Goal: Task Accomplishment & Management: Manage account settings

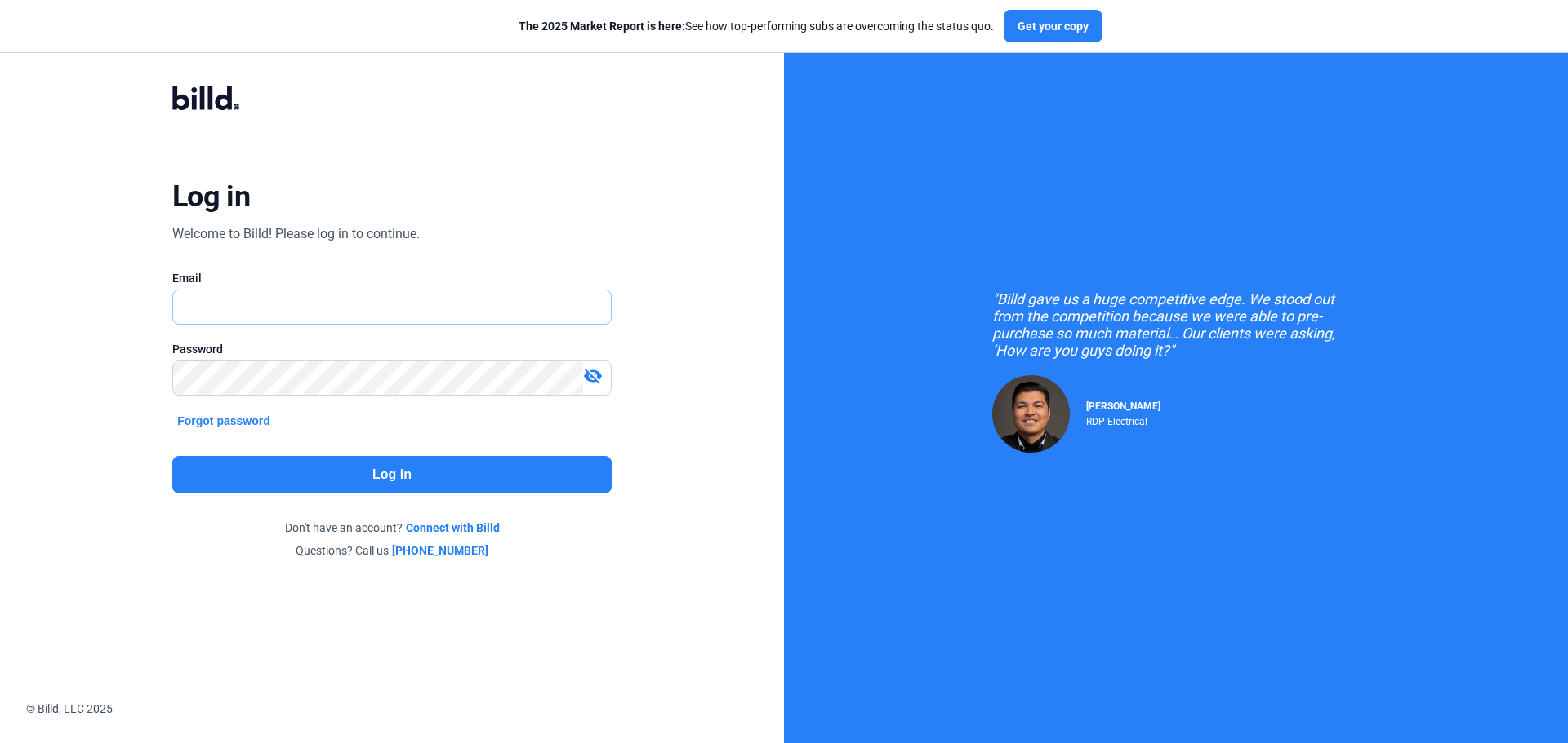
type input "[EMAIL_ADDRESS][DOMAIN_NAME]"
click at [489, 460] on button "Log in" at bounding box center [392, 474] width 440 height 38
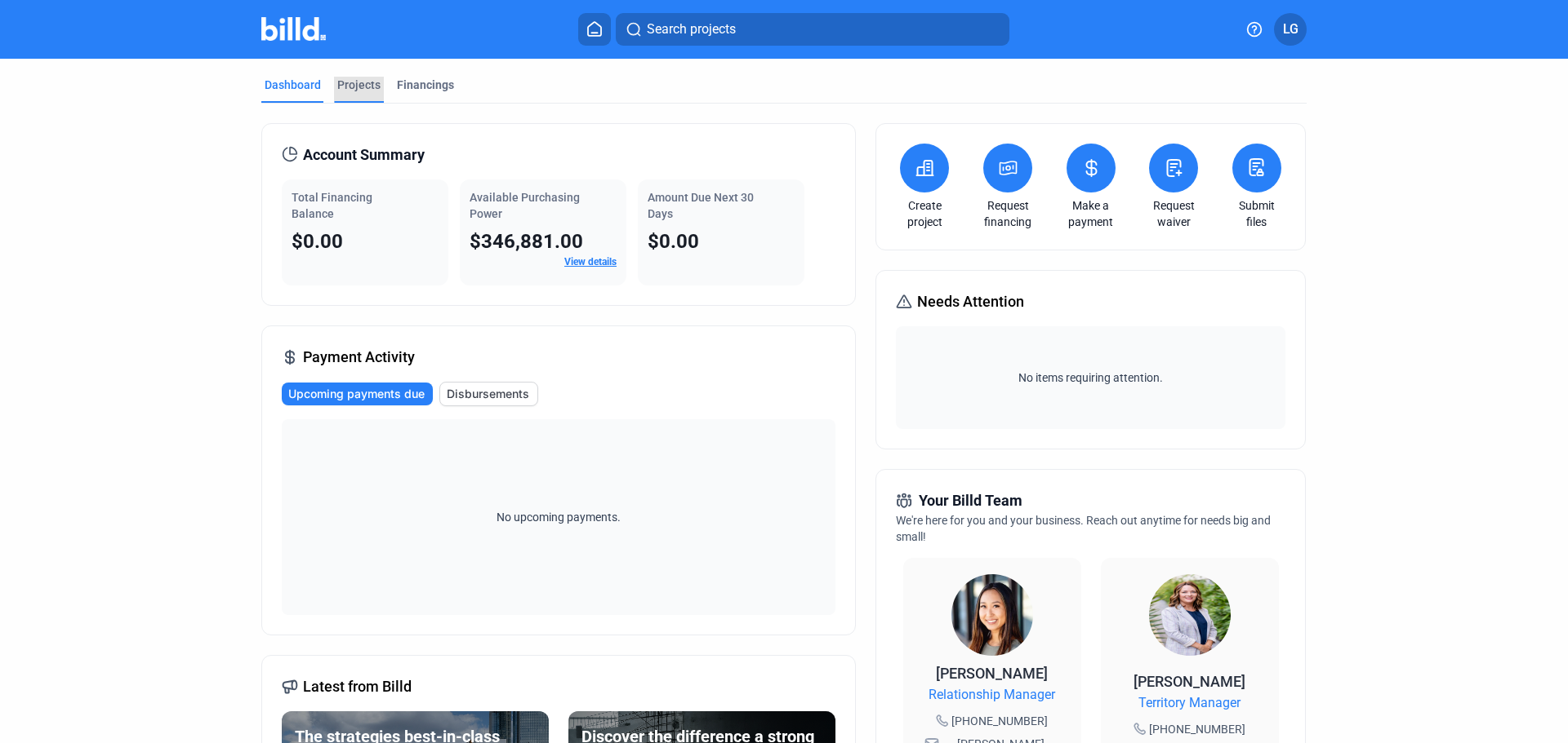
click at [349, 77] on div "Projects" at bounding box center [358, 85] width 43 height 17
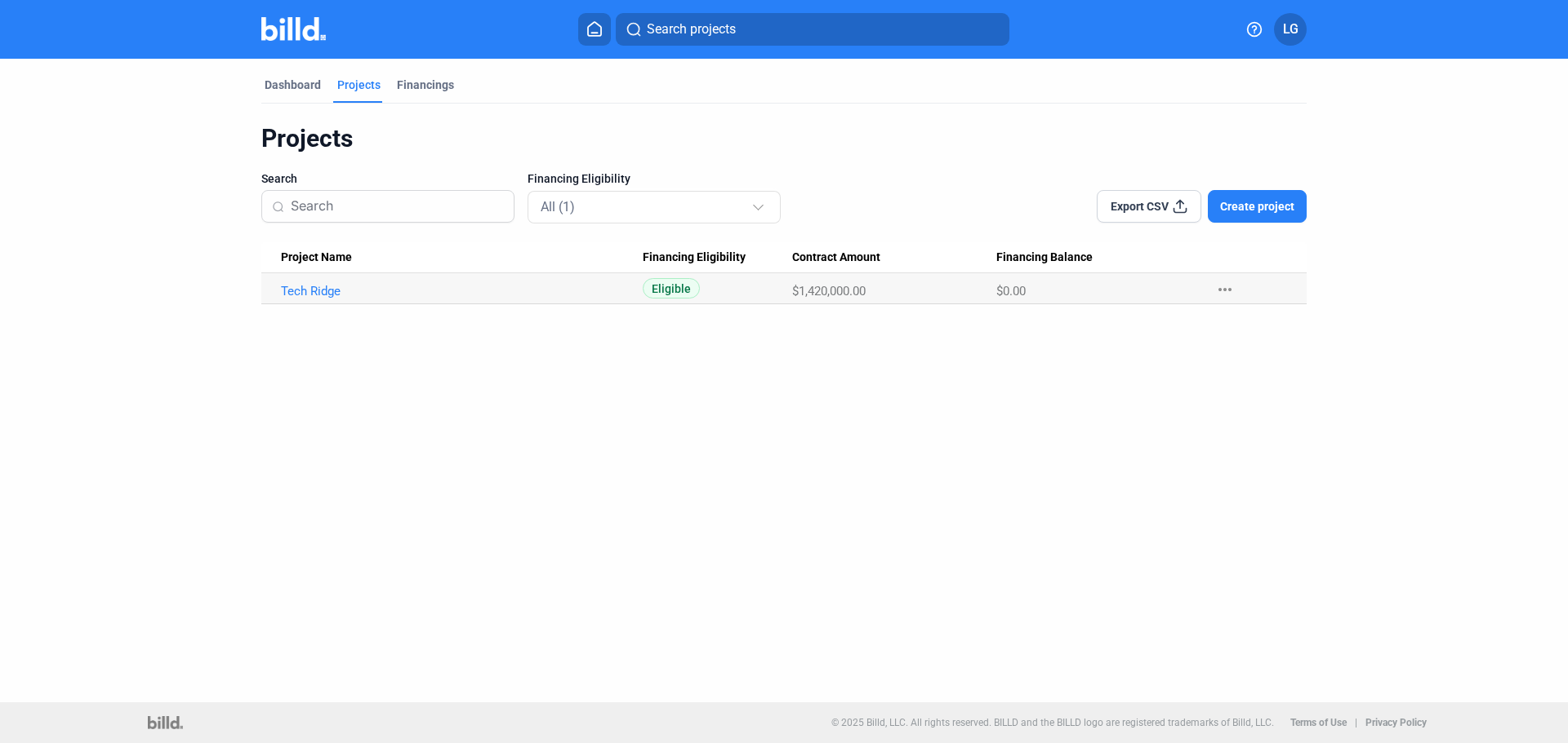
click at [314, 282] on Name "Tech Ridge" at bounding box center [452, 289] width 381 height 31
click at [330, 299] on Name "Tech Ridge" at bounding box center [452, 289] width 381 height 31
click at [325, 292] on link "Tech Ridge" at bounding box center [462, 292] width 362 height 15
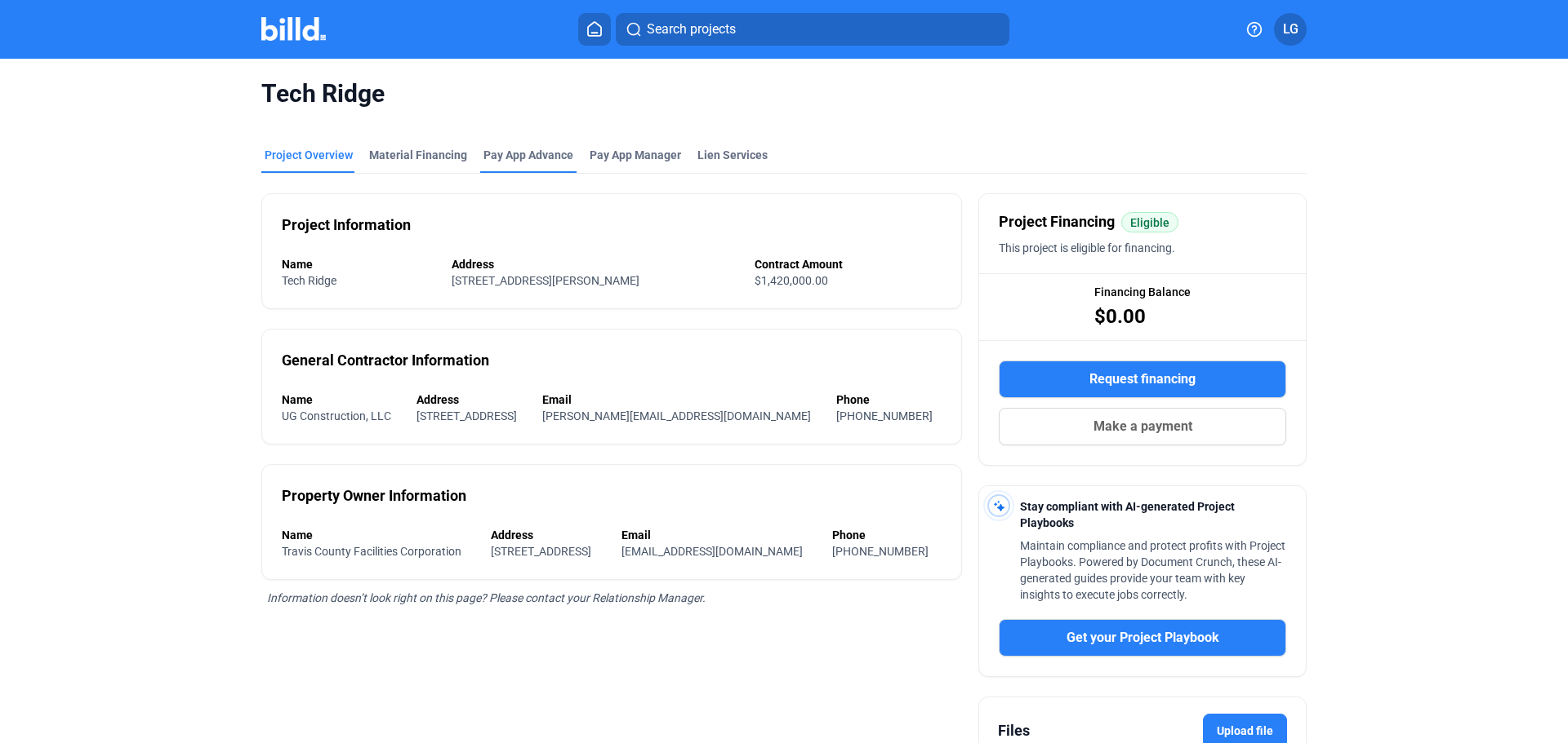
click at [531, 150] on div "Pay App Advance" at bounding box center [527, 155] width 90 height 17
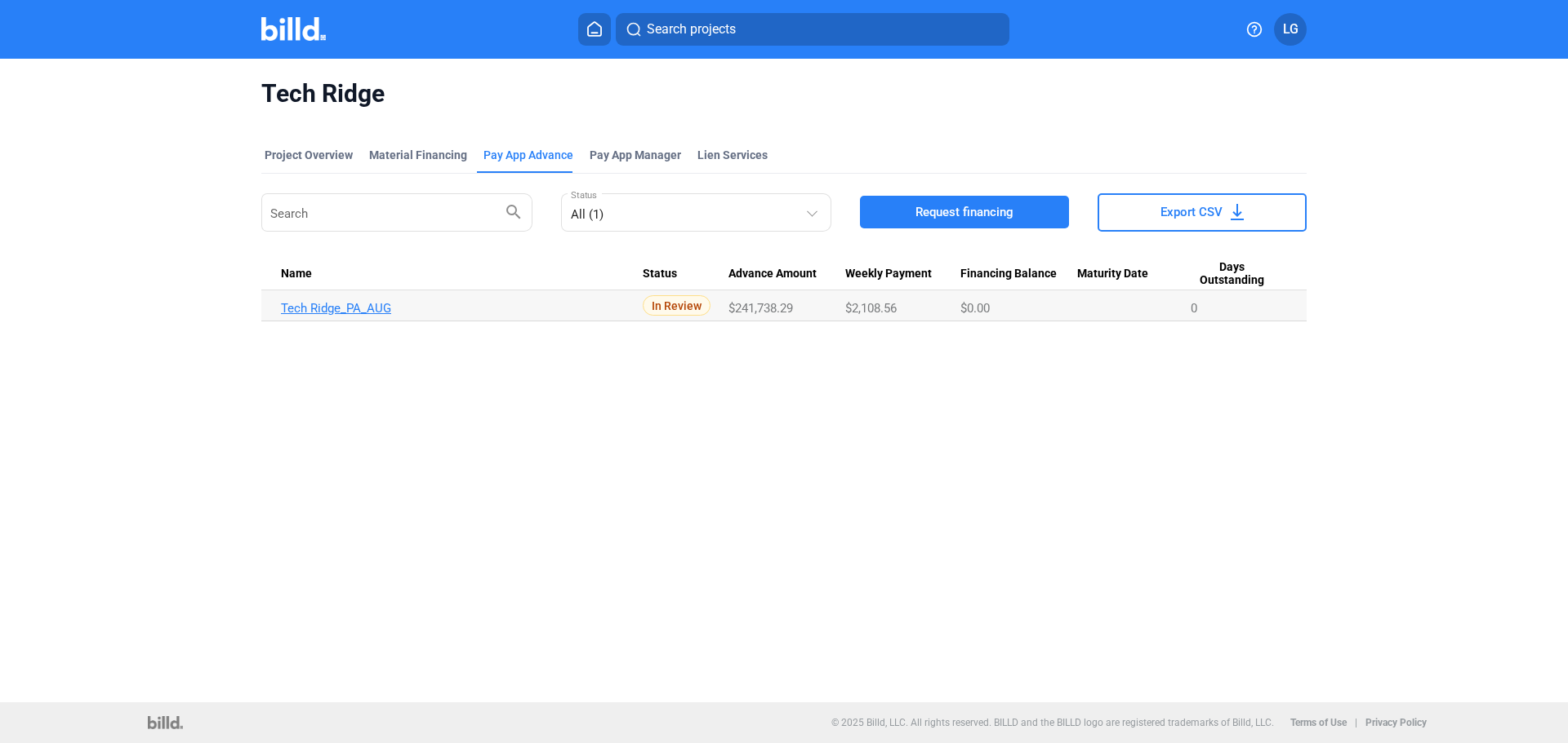
click at [342, 314] on link "Tech Ridge_PA_AUG" at bounding box center [462, 308] width 362 height 15
